Goal: Register for event/course

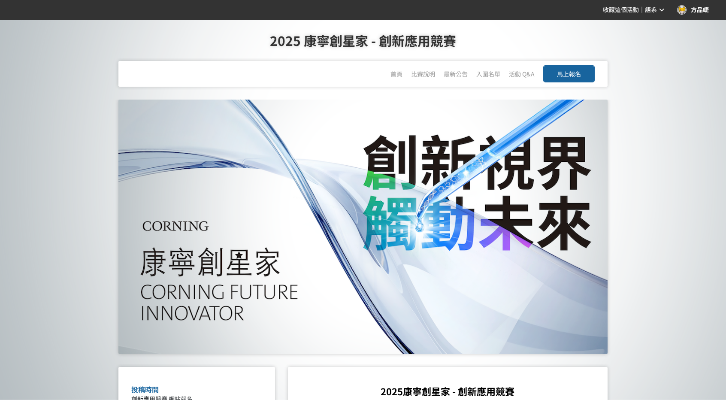
click at [573, 77] on span "馬上報名" at bounding box center [569, 74] width 24 height 9
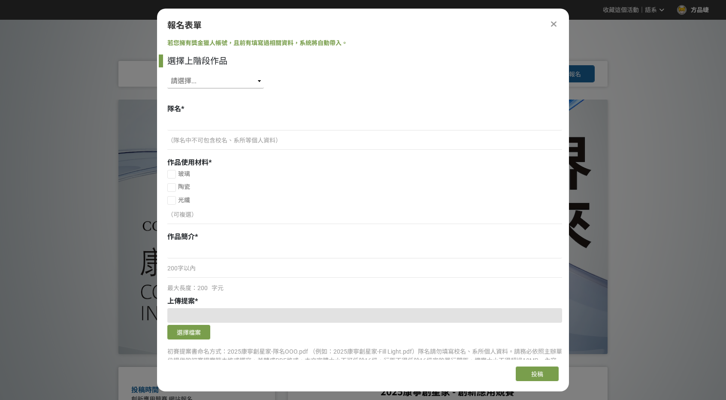
click at [232, 80] on select "請選擇... SID: 349320, 標題: (未知標題) SID: 349027, 標題: (未知標題) SID: 348850, 標題: (未知標題) …" at bounding box center [215, 81] width 97 height 15
click at [656, 69] on div "首頁 比賽說明 最新公告 入圍名單 活動 Q&A 馬上報名" at bounding box center [363, 74] width 692 height 26
click at [696, 10] on div "方品崨" at bounding box center [694, 9] width 32 height 9
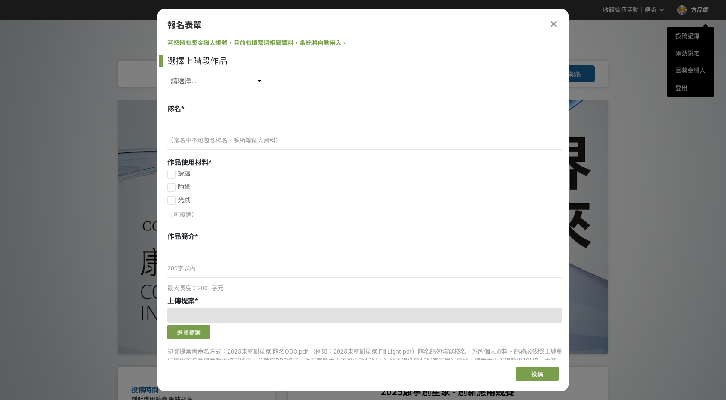
click at [553, 24] on icon at bounding box center [554, 24] width 6 height 9
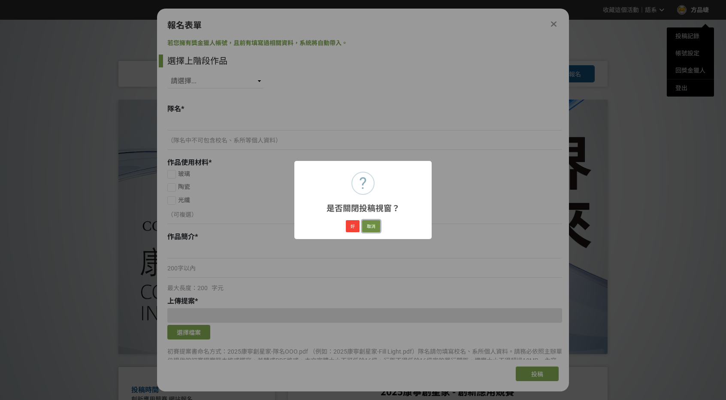
click at [368, 225] on button "取消" at bounding box center [371, 226] width 18 height 12
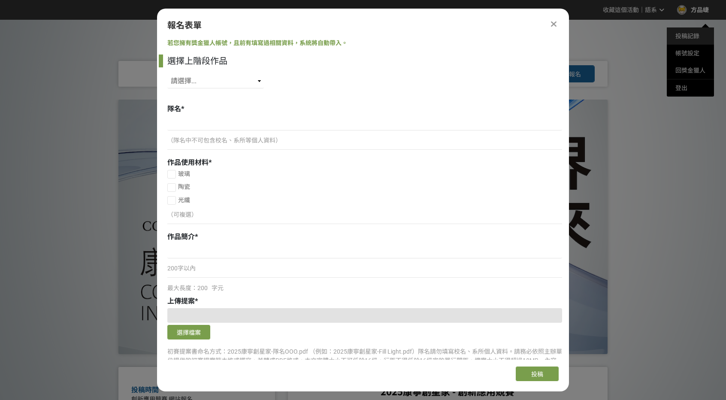
click at [692, 34] on link "投稿記錄" at bounding box center [688, 36] width 24 height 7
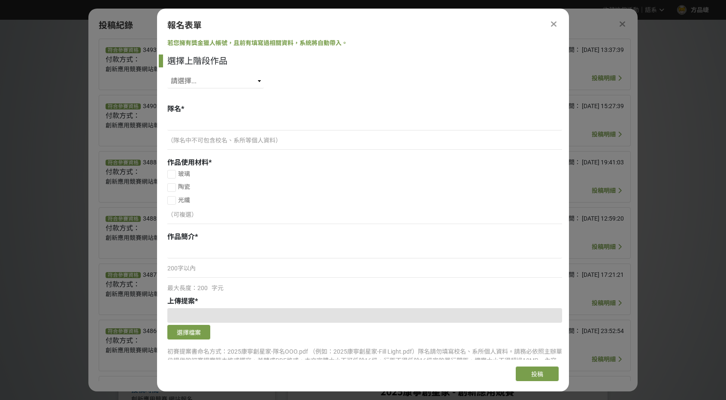
drag, startPoint x: 338, startPoint y: 17, endPoint x: 378, endPoint y: 28, distance: 41.5
click at [376, 26] on div "報名表單 若您擁有獎金獵人帳號，且前有填寫過相關資料，系統將自動帶入。 選擇上階段作品 請選擇... SID: 349320, 標題: (未知標題) SID:…" at bounding box center [363, 200] width 412 height 383
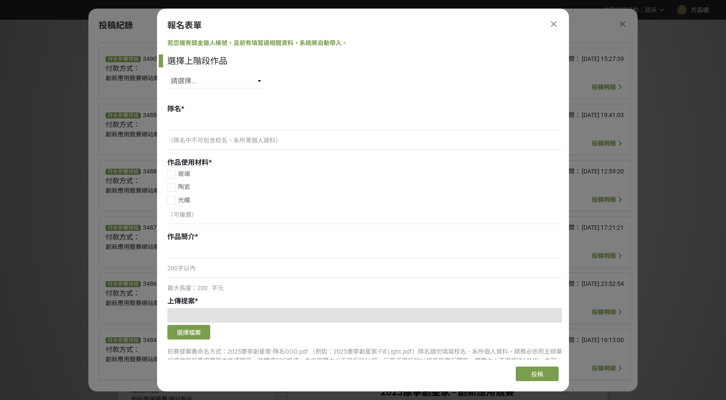
scroll to position [49, 0]
click at [255, 87] on select "請選擇... SID: 349320, 標題: (未知標題) SID: 349027, 標題: (未知標題) SID: 348850, 標題: (未知標題) …" at bounding box center [215, 81] width 97 height 15
click at [549, 27] on div at bounding box center [554, 24] width 10 height 10
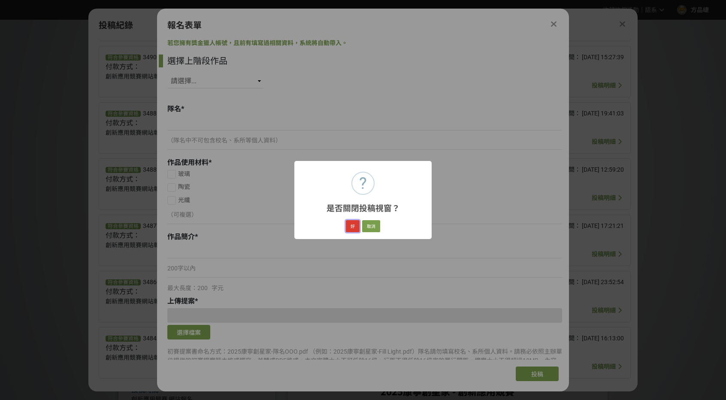
click at [352, 225] on button "好" at bounding box center [353, 226] width 14 height 12
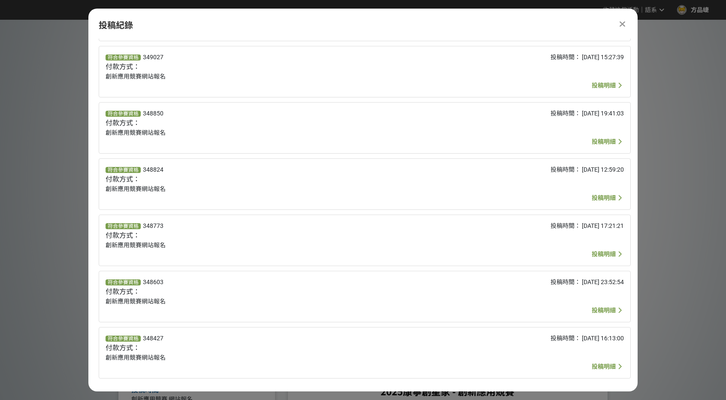
click at [625, 23] on div at bounding box center [622, 24] width 10 height 10
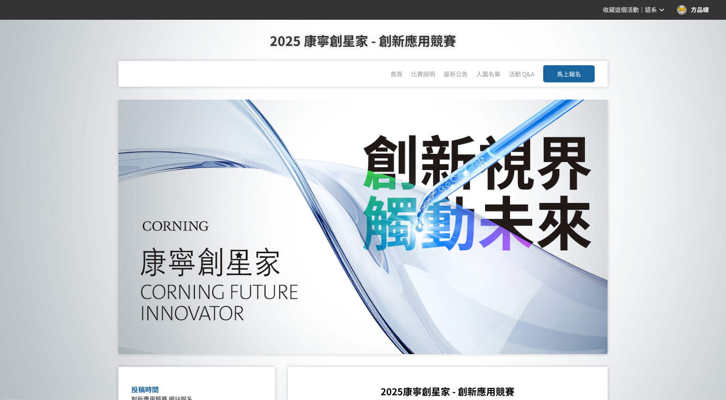
click at [572, 71] on span "馬上報名" at bounding box center [569, 74] width 24 height 9
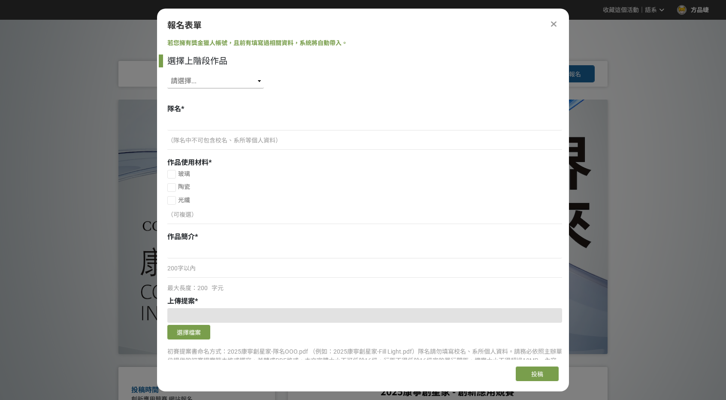
click at [219, 80] on select "請選擇... SID: 349320, 標題: (未知標題) SID: 349027, 標題: (未知標題) SID: 348850, 標題: (未知標題) …" at bounding box center [215, 81] width 97 height 15
select select "348427"
click at [167, 74] on select "請選擇... SID: 349320, 標題: (未知標題) SID: 349027, 標題: (未知標題) SID: 348850, 標題: (未知標題) …" at bounding box center [215, 81] width 97 height 15
click at [222, 142] on div "（隊名中不可包含校名、系所等個人資料）" at bounding box center [364, 140] width 395 height 9
click at [228, 127] on input at bounding box center [364, 123] width 395 height 15
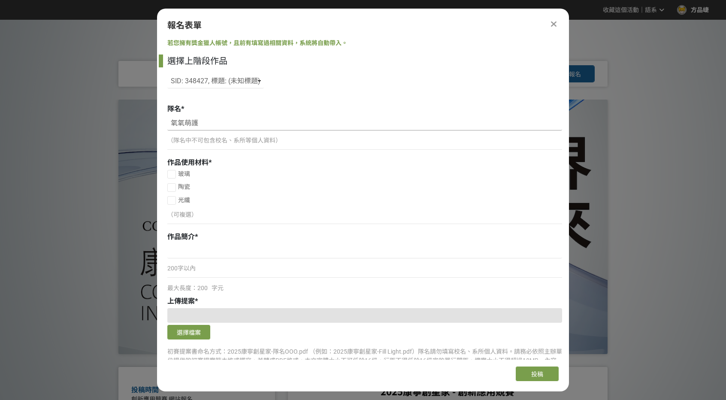
scroll to position [43, 0]
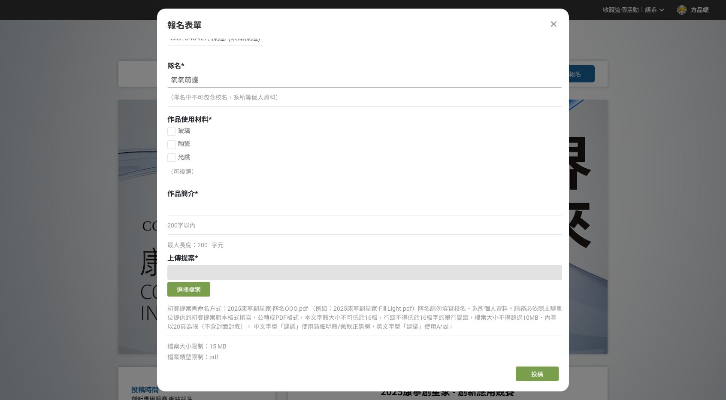
type input "氧氧萌護"
click at [173, 132] on div at bounding box center [171, 131] width 9 height 9
checkbox input "true"
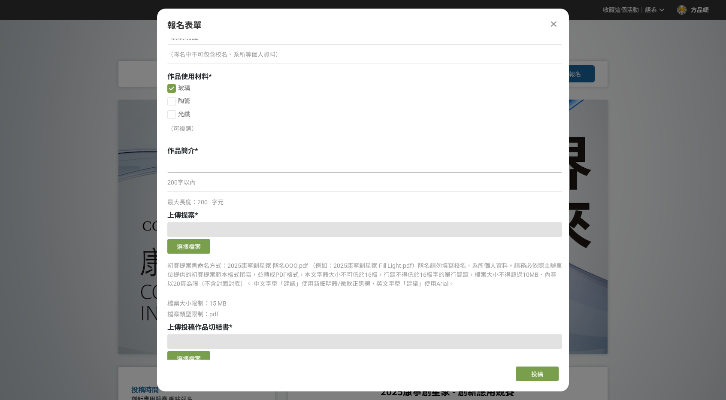
click at [219, 168] on input at bounding box center [364, 165] width 395 height 15
